Goal: Contribute content

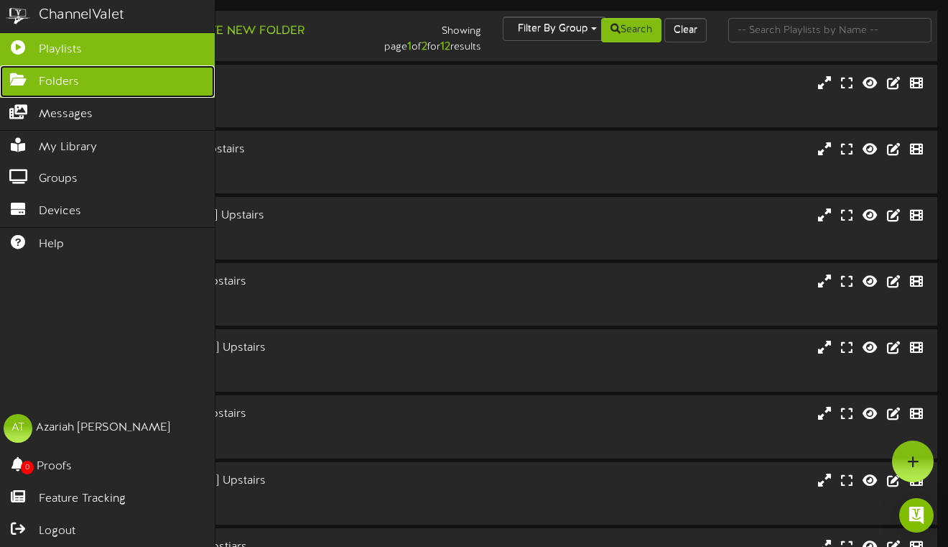
click at [26, 78] on icon at bounding box center [18, 78] width 36 height 11
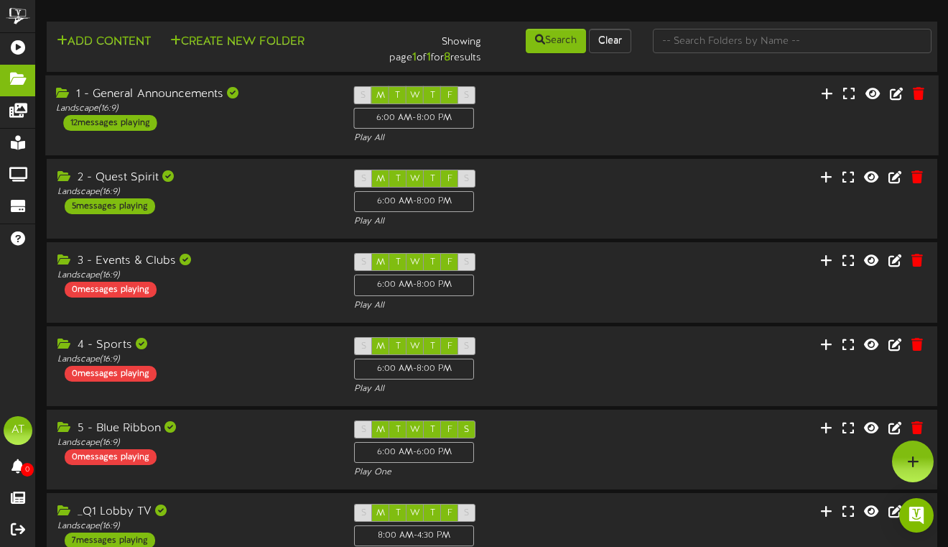
click at [238, 116] on div "1 - General Announcements Landscape ( 16:9 ) 12 messages playing" at bounding box center [194, 108] width 298 height 45
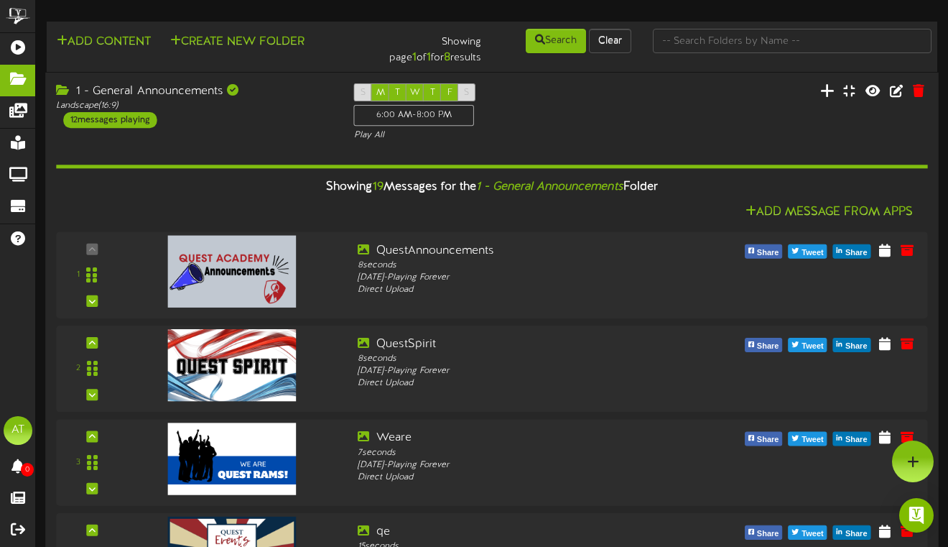
click at [820, 95] on button at bounding box center [827, 92] width 23 height 22
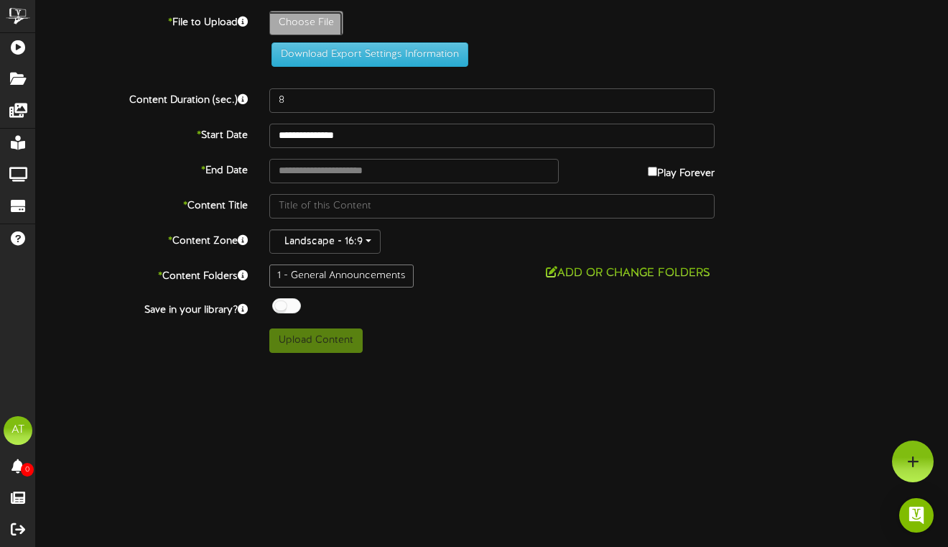
type input "**********"
type input "LibrarySlides"
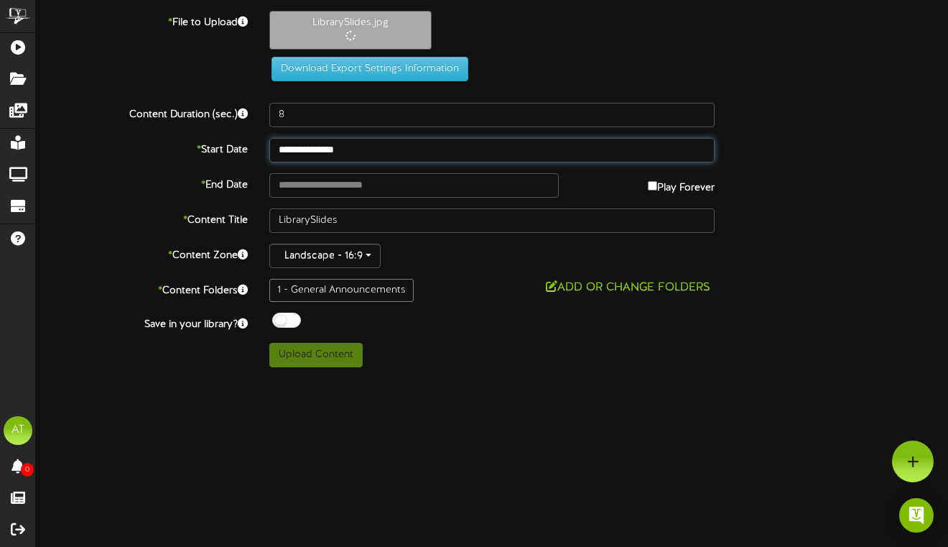
click at [350, 153] on input "**********" at bounding box center [491, 150] width 445 height 24
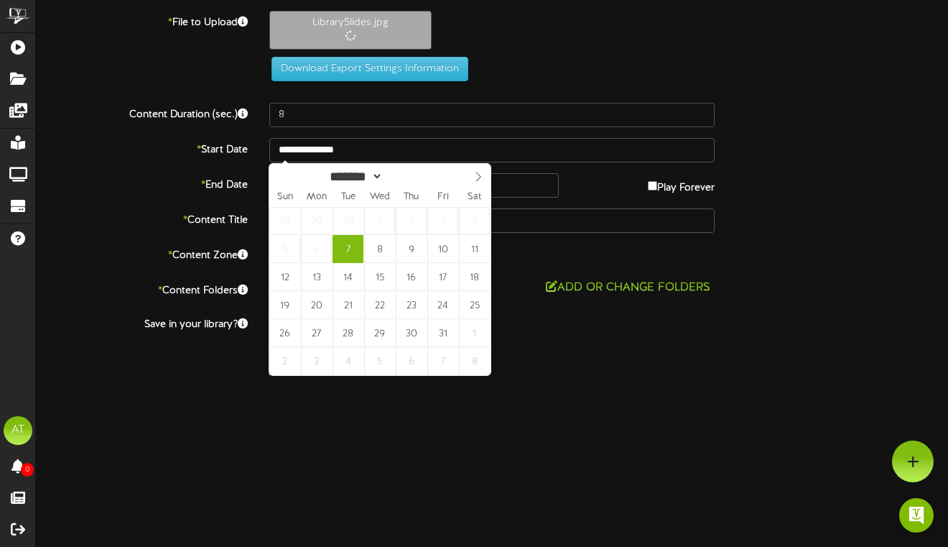
click at [657, 378] on html "Got it ChannelValet Playlists Folders Messages My Library Groups Devices Help A…" at bounding box center [474, 189] width 948 height 378
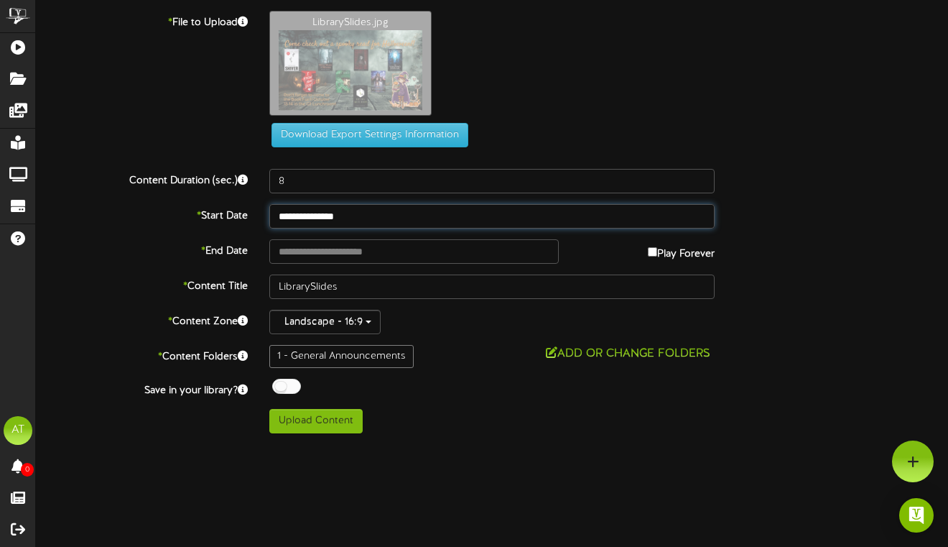
click at [344, 217] on input "**********" at bounding box center [491, 216] width 445 height 24
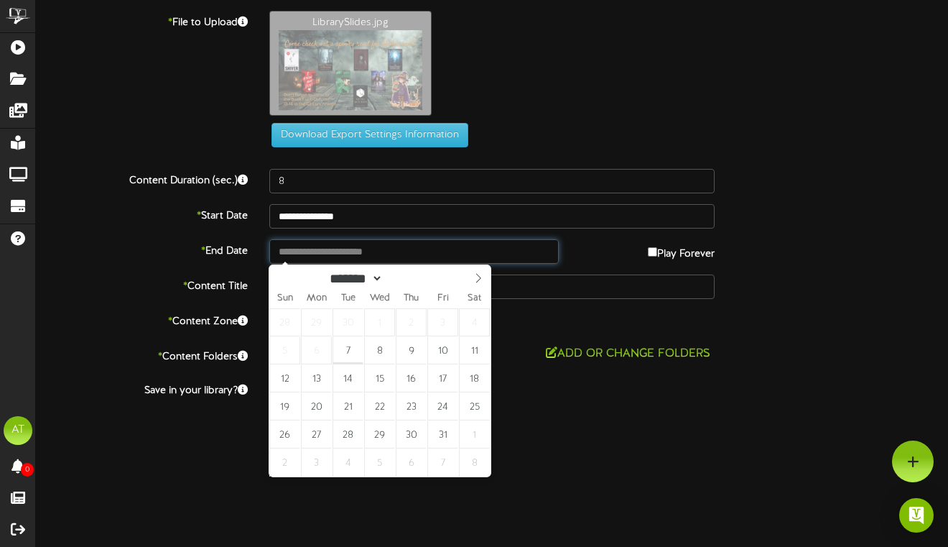
click at [518, 251] on input "text" at bounding box center [413, 251] width 289 height 24
type input "**********"
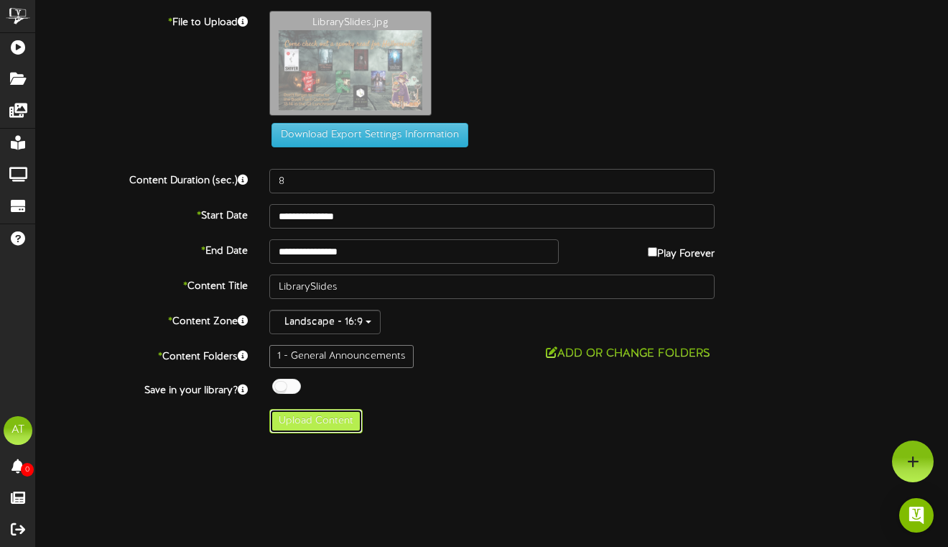
click at [317, 411] on button "Upload Content" at bounding box center [315, 421] width 93 height 24
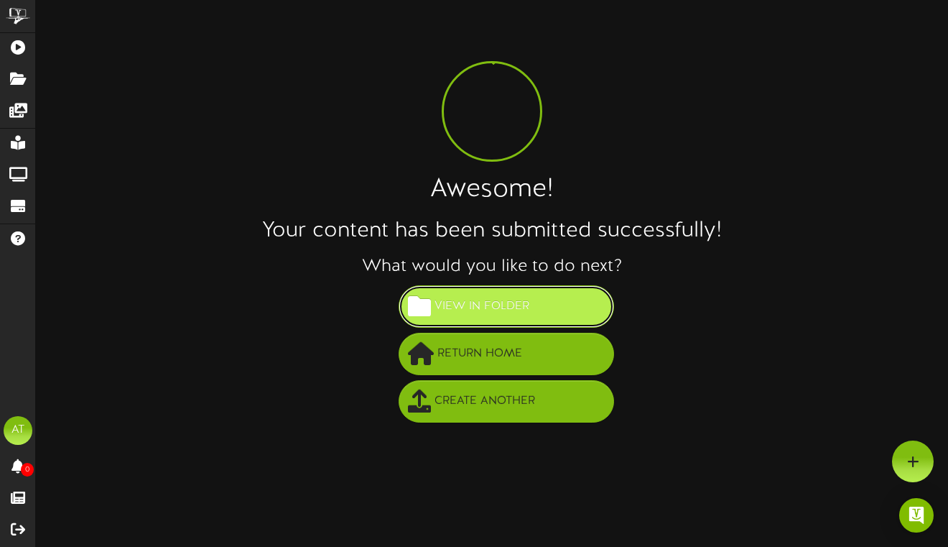
click at [488, 305] on span "View in Folder" at bounding box center [482, 307] width 102 height 24
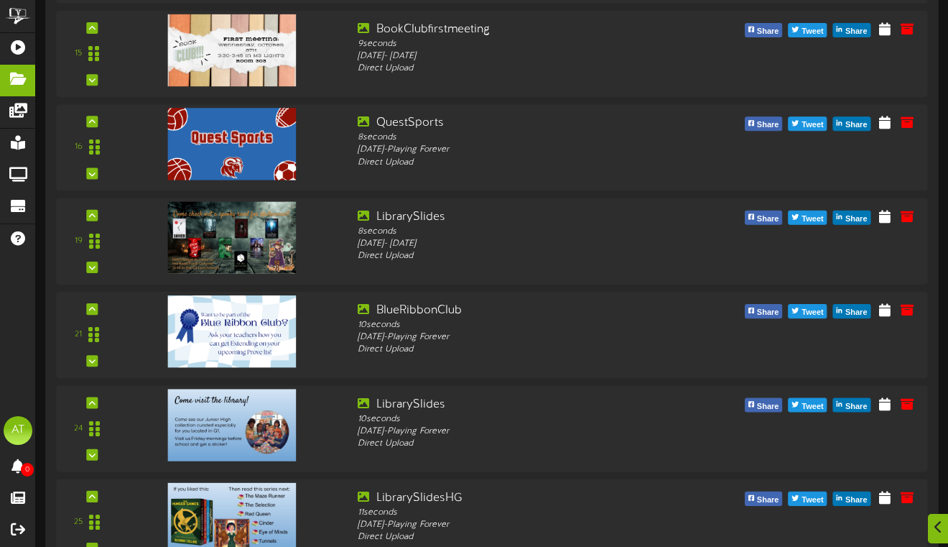
scroll to position [1570, 0]
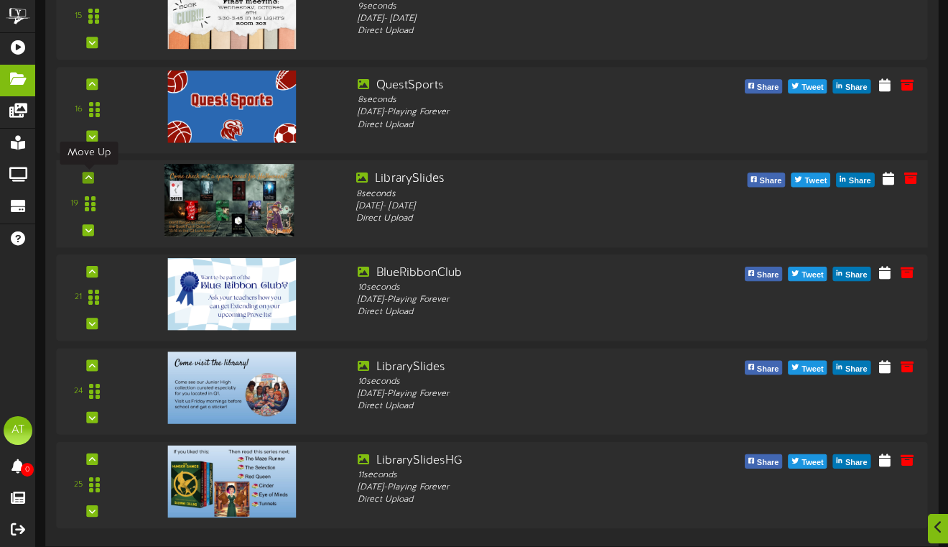
click at [89, 179] on icon at bounding box center [88, 177] width 6 height 7
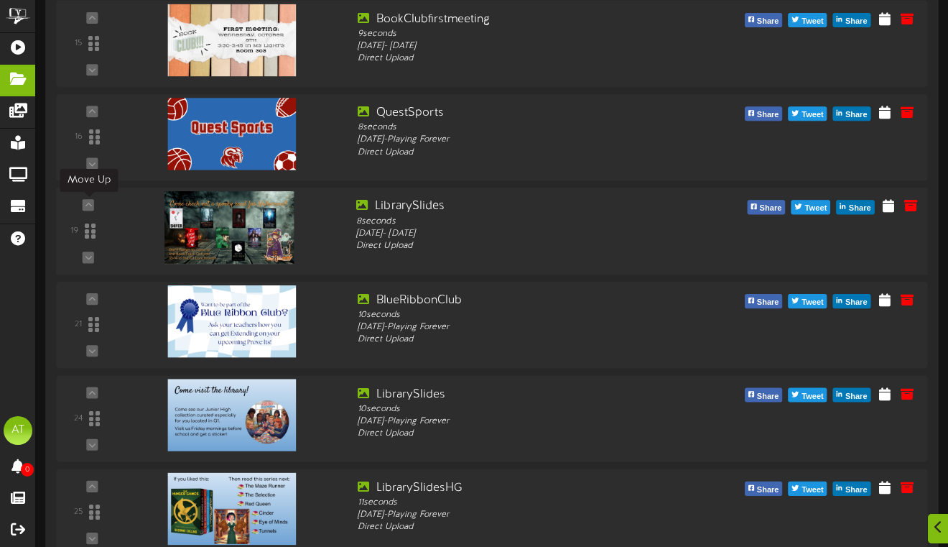
scroll to position [1532, 0]
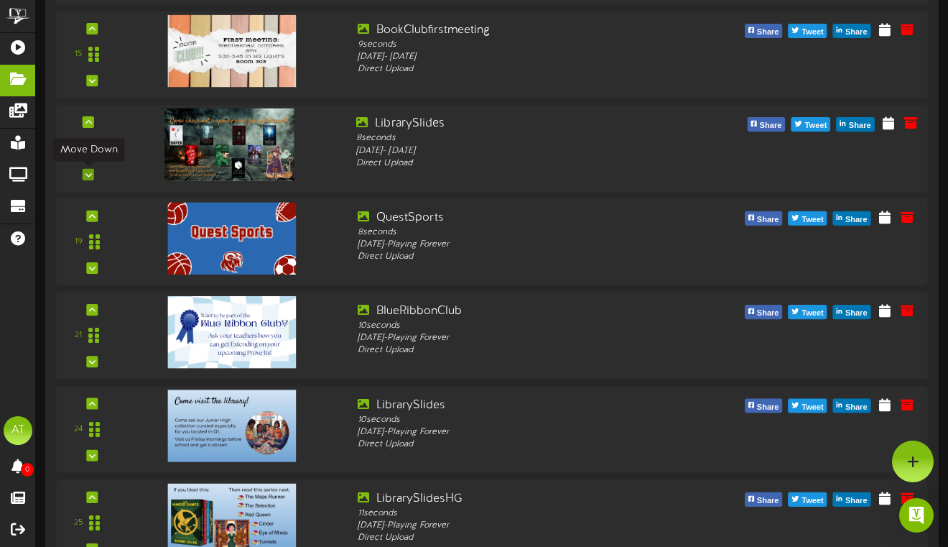
click at [91, 177] on icon at bounding box center [88, 174] width 6 height 7
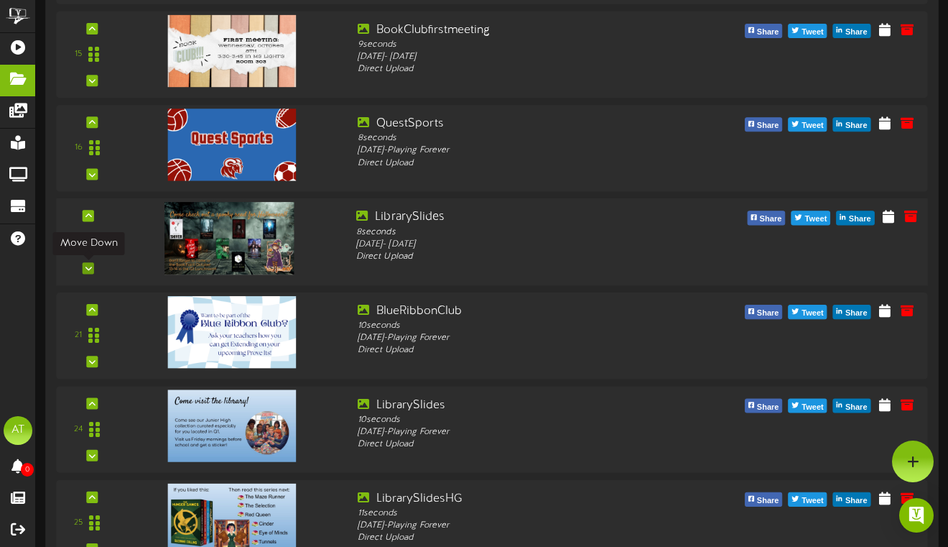
click at [93, 268] on div at bounding box center [88, 267] width 11 height 11
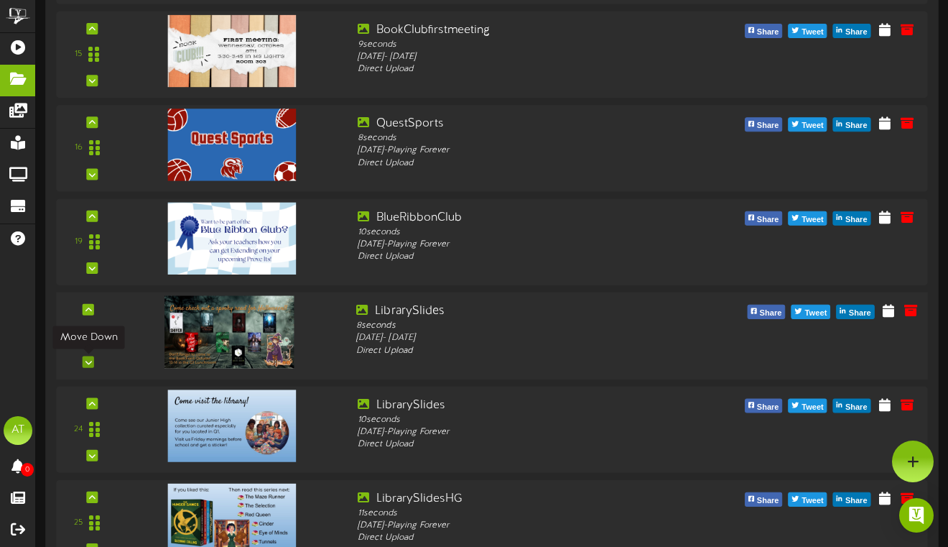
click at [89, 363] on icon at bounding box center [88, 361] width 6 height 7
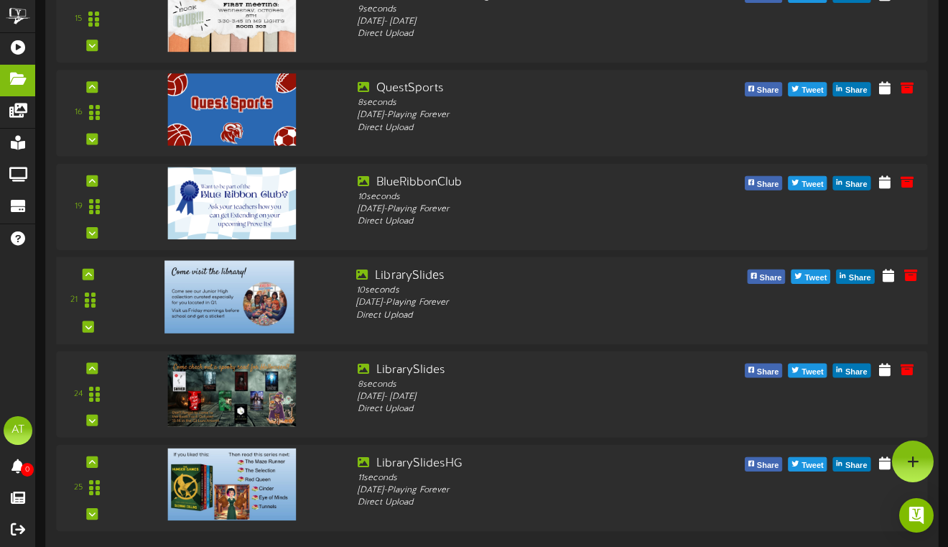
scroll to position [1570, 0]
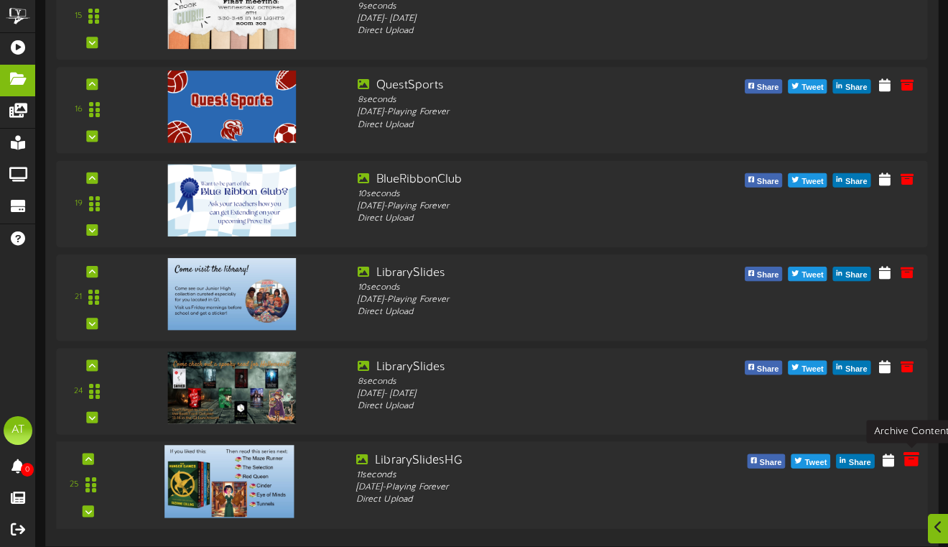
click at [909, 459] on icon at bounding box center [912, 459] width 16 height 16
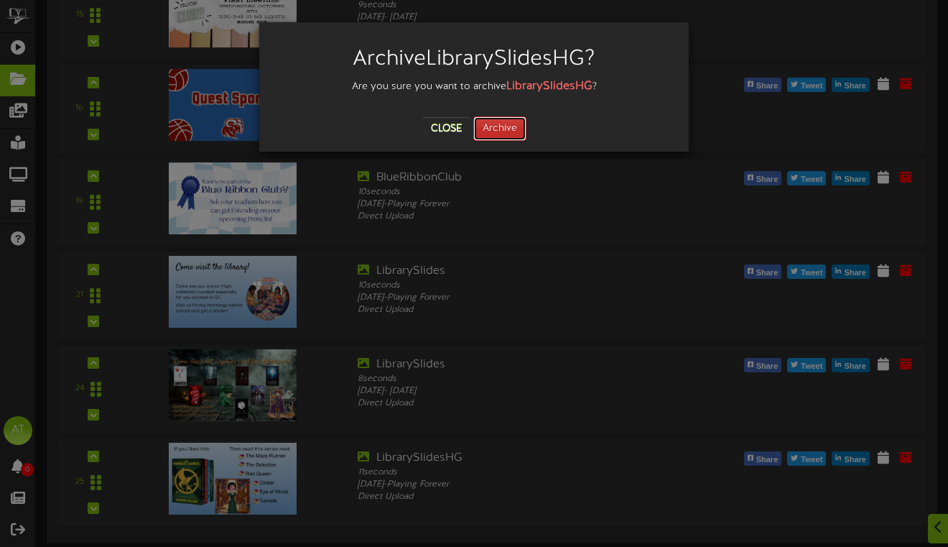
click at [496, 126] on button "Archive" at bounding box center [499, 128] width 53 height 24
